Goal: Information Seeking & Learning: Understand process/instructions

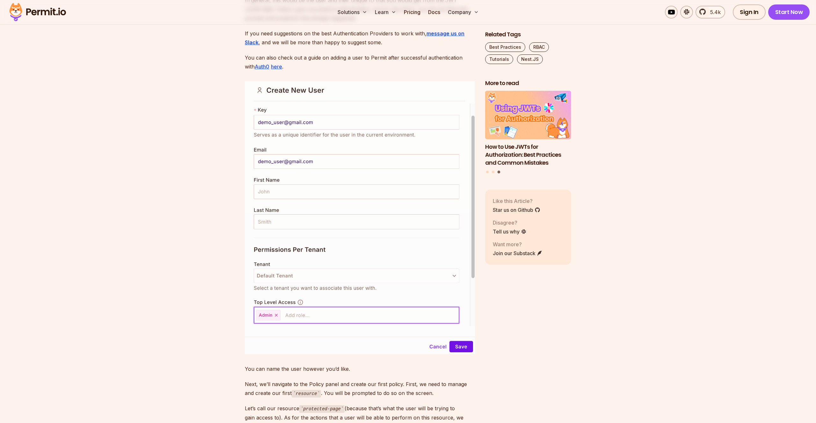
scroll to position [3007, 0]
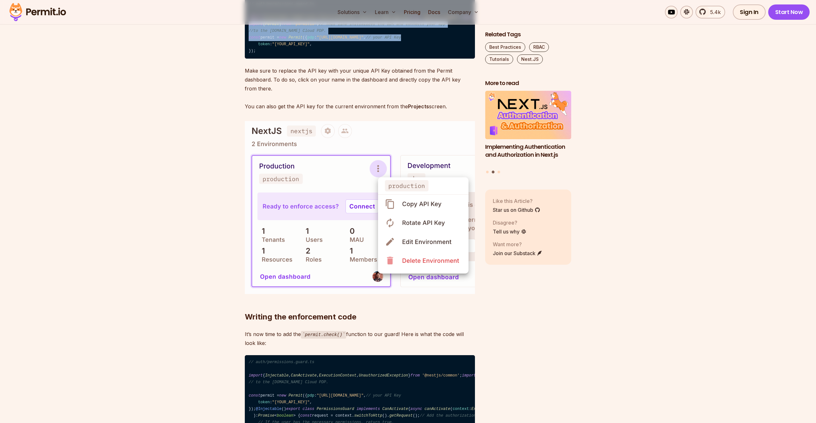
drag, startPoint x: 346, startPoint y: 199, endPoint x: 346, endPoint y: 252, distance: 53.5
click at [346, 59] on code "// auth/permissions.guard.ts import { Injectable , CanActivate , ExecutionConte…" at bounding box center [360, 28] width 230 height 62
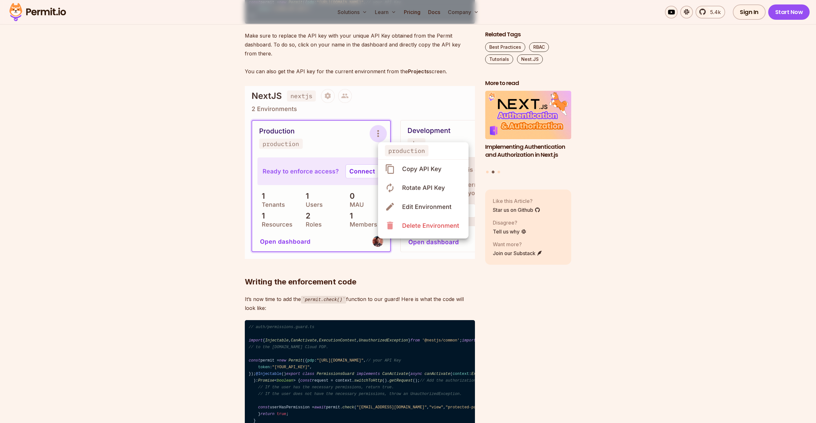
scroll to position [4467, 0]
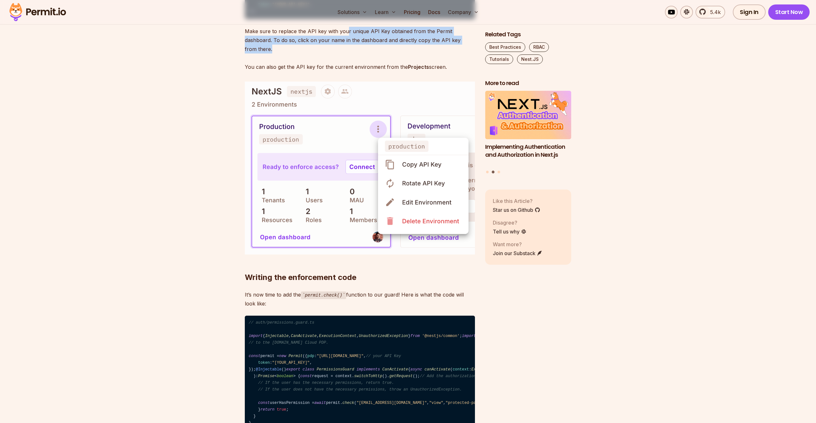
drag, startPoint x: 345, startPoint y: 243, endPoint x: 347, endPoint y: 256, distance: 12.6
click at [347, 71] on p "Make sure to replace the API key with your unique API Key obtained from the Per…" at bounding box center [360, 49] width 230 height 45
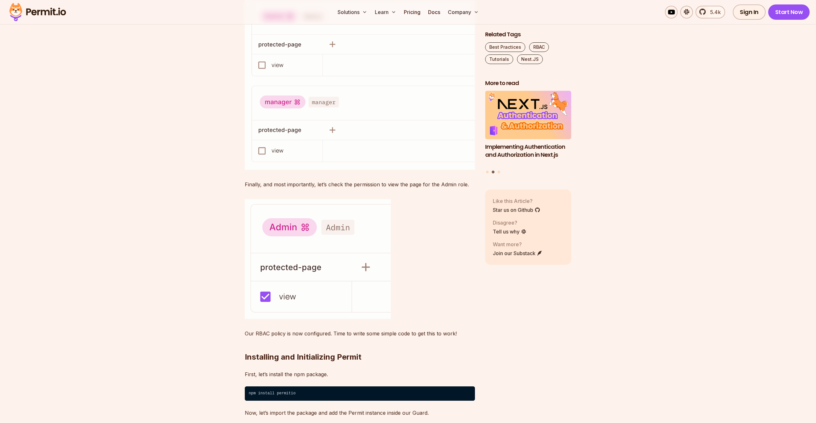
scroll to position [4094, 0]
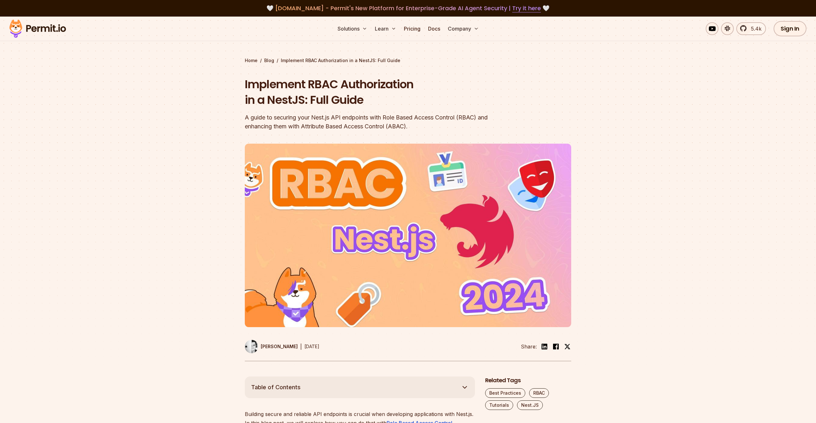
click at [200, 74] on section "Home / Blog / Implement RBAC Authorization in a NestJS: Full Guide Implement RB…" at bounding box center [408, 197] width 816 height 360
click at [746, 27] on link "5.4k" at bounding box center [751, 28] width 30 height 13
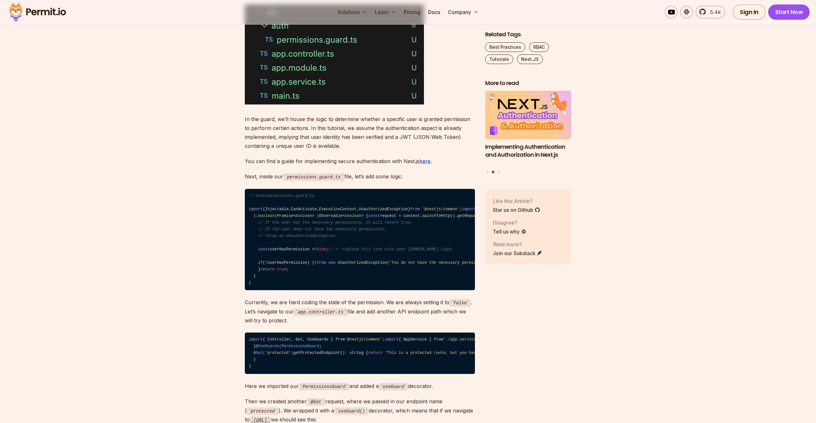
scroll to position [1276, 0]
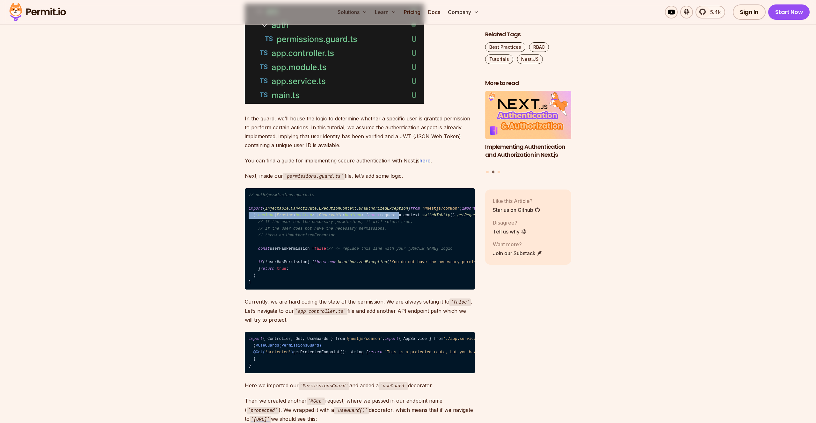
drag, startPoint x: 288, startPoint y: 242, endPoint x: 290, endPoint y: 258, distance: 16.0
click at [290, 258] on code "// auth/permissions.guard.ts import { Injectable , CanActivate , ExecutionConte…" at bounding box center [360, 239] width 230 height 102
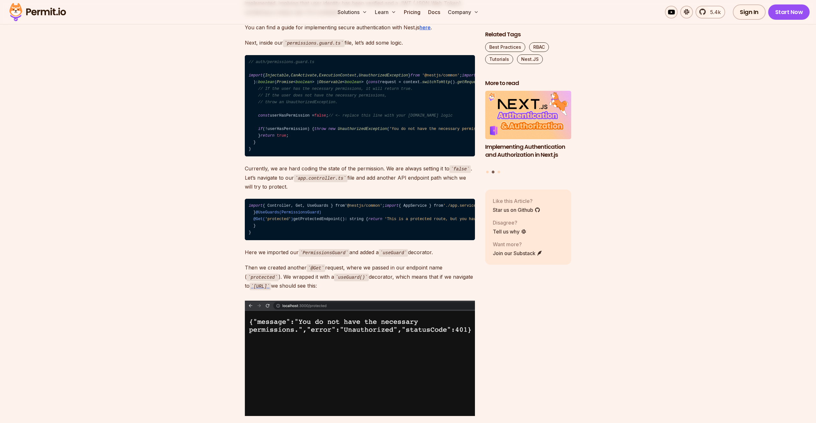
scroll to position [1415, 0]
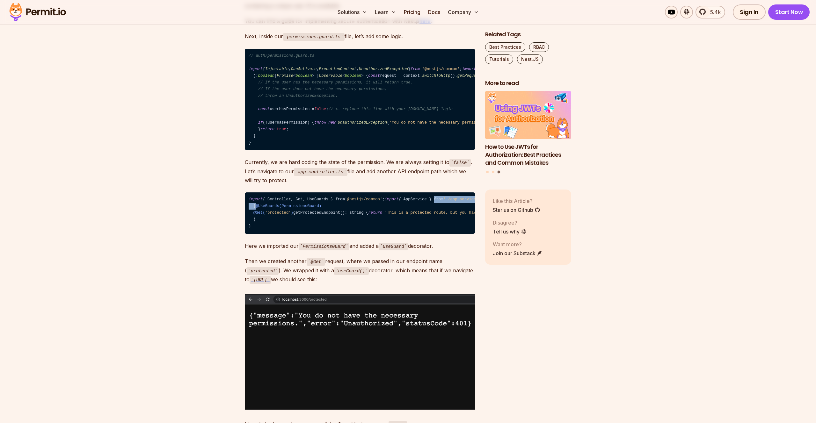
drag, startPoint x: 308, startPoint y: 346, endPoint x: 308, endPoint y: 349, distance: 3.5
click at [308, 234] on code "import { Controller, Get, UseGuards } from '@nestjs/common' ; import { AppServi…" at bounding box center [360, 212] width 230 height 41
drag, startPoint x: 308, startPoint y: 349, endPoint x: 299, endPoint y: 351, distance: 9.1
click at [307, 234] on code "import { Controller, Get, UseGuards } from '@nestjs/common' ; import { AppServi…" at bounding box center [360, 212] width 230 height 41
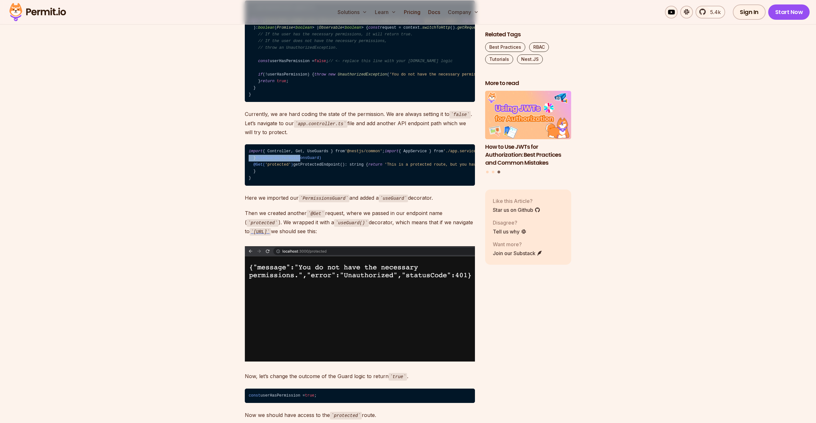
drag, startPoint x: 296, startPoint y: 281, endPoint x: 297, endPoint y: 319, distance: 38.3
click at [297, 186] on code "import { Controller, Get, UseGuards } from '@nestjs/common' ; import { AppServi…" at bounding box center [360, 164] width 230 height 41
click at [297, 160] on span "@UseGuards(PermissionsGuard)" at bounding box center [289, 158] width 66 height 4
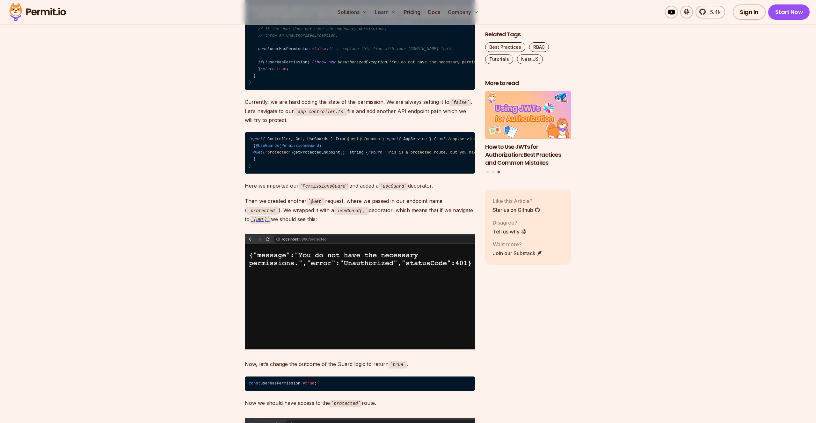
click at [280, 174] on code "import { Controller, Get, UseGuards } from '@nestjs/common' ; import { AppServi…" at bounding box center [360, 152] width 230 height 41
click at [281, 174] on code "import { Controller, Get, UseGuards } from '@nestjs/common' ; import { AppServi…" at bounding box center [360, 152] width 230 height 41
click at [293, 174] on code "import { Controller, Get, UseGuards } from '@nestjs/common' ; import { AppServi…" at bounding box center [360, 152] width 230 height 41
drag, startPoint x: 293, startPoint y: 319, endPoint x: 291, endPoint y: 336, distance: 17.3
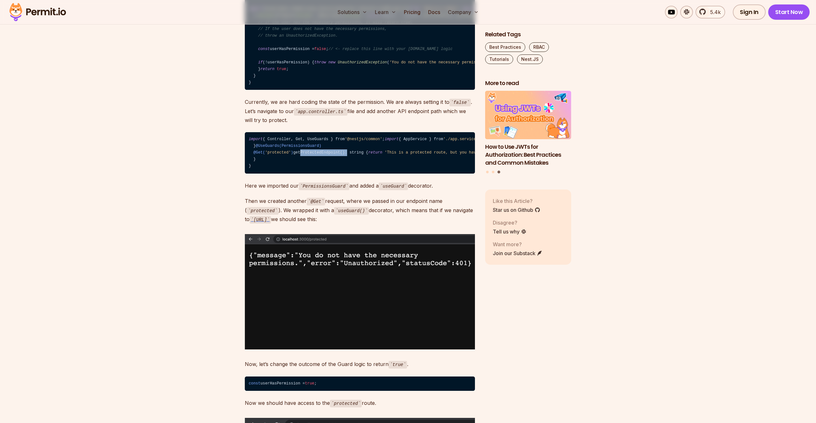
click at [293, 174] on code "import { Controller, Get, UseGuards } from '@nestjs/common' ; import { AppServi…" at bounding box center [360, 152] width 230 height 41
click at [291, 174] on code "import { Controller, Get, UseGuards } from '@nestjs/common' ; import { AppServi…" at bounding box center [360, 152] width 230 height 41
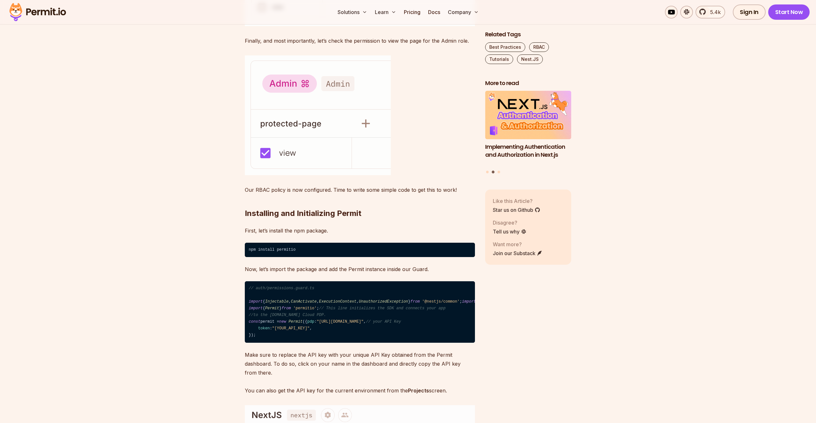
scroll to position [4503, 0]
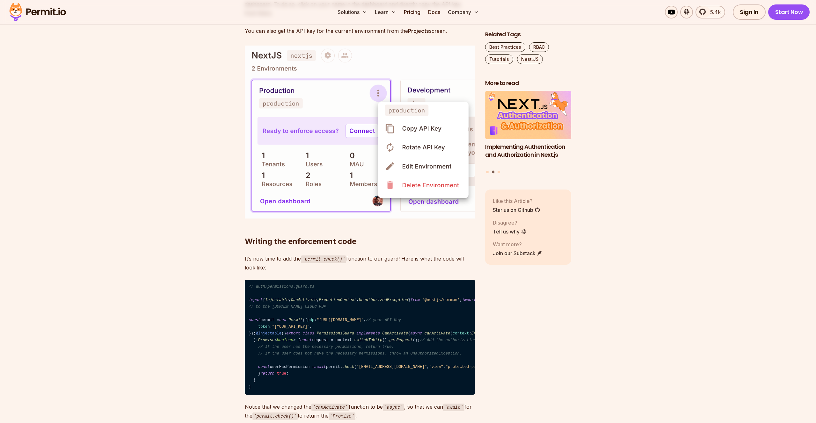
drag, startPoint x: 301, startPoint y: 170, endPoint x: 302, endPoint y: 179, distance: 9.6
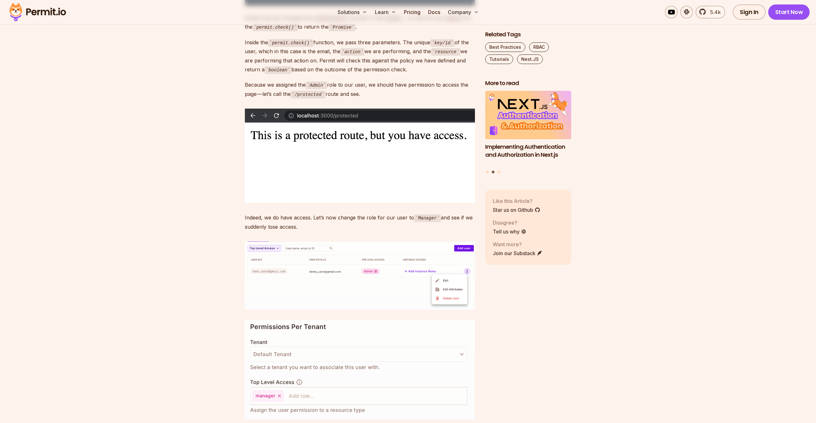
scroll to position [4896, 0]
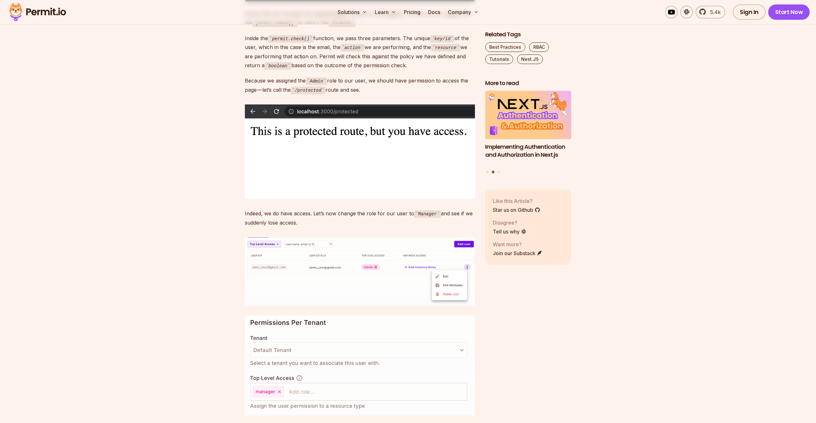
drag, startPoint x: 283, startPoint y: 215, endPoint x: 303, endPoint y: 293, distance: 79.9
drag, startPoint x: 341, startPoint y: 279, endPoint x: 363, endPoint y: 280, distance: 22.7
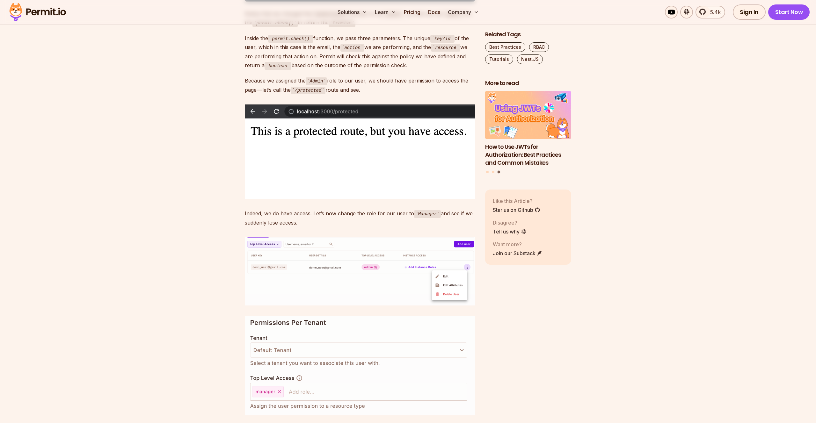
drag, startPoint x: 452, startPoint y: 275, endPoint x: 452, endPoint y: 283, distance: 8.0
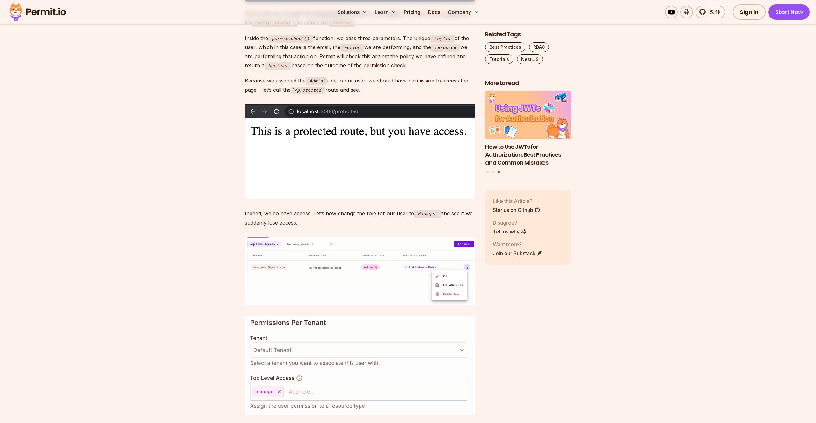
drag, startPoint x: 451, startPoint y: 284, endPoint x: 419, endPoint y: 286, distance: 32.6
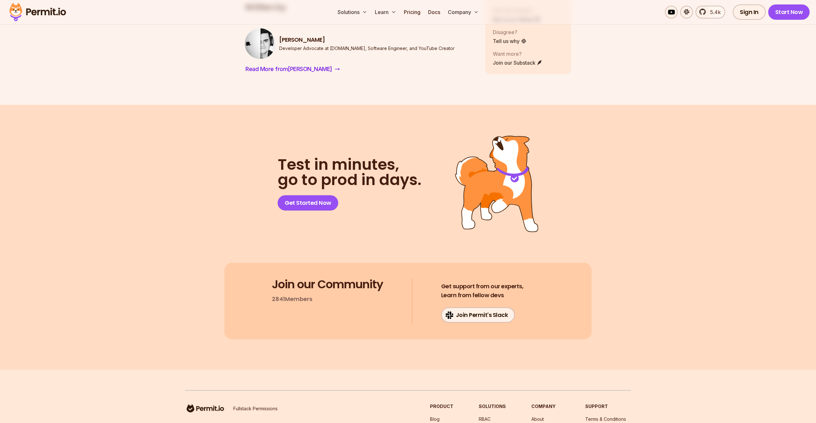
scroll to position [5741, 0]
